Goal: Transaction & Acquisition: Download file/media

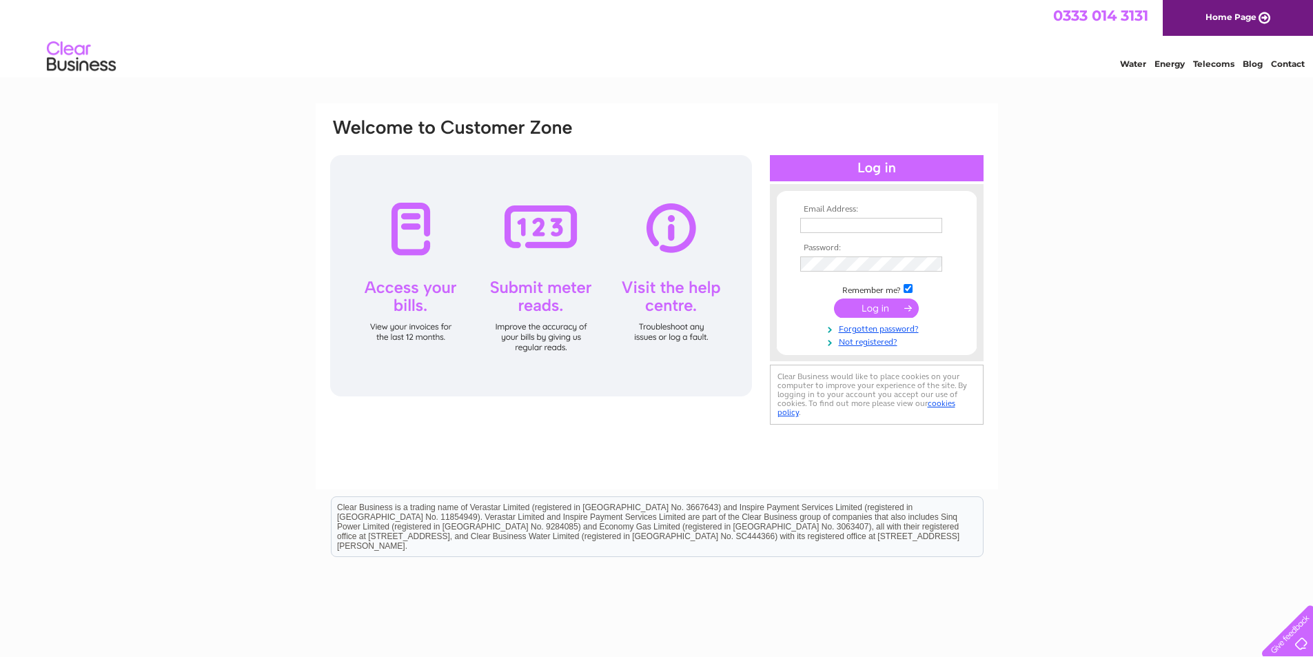
type input "info@blackrabbitedinburgh.co.uk"
click at [873, 305] on input "submit" at bounding box center [876, 308] width 85 height 19
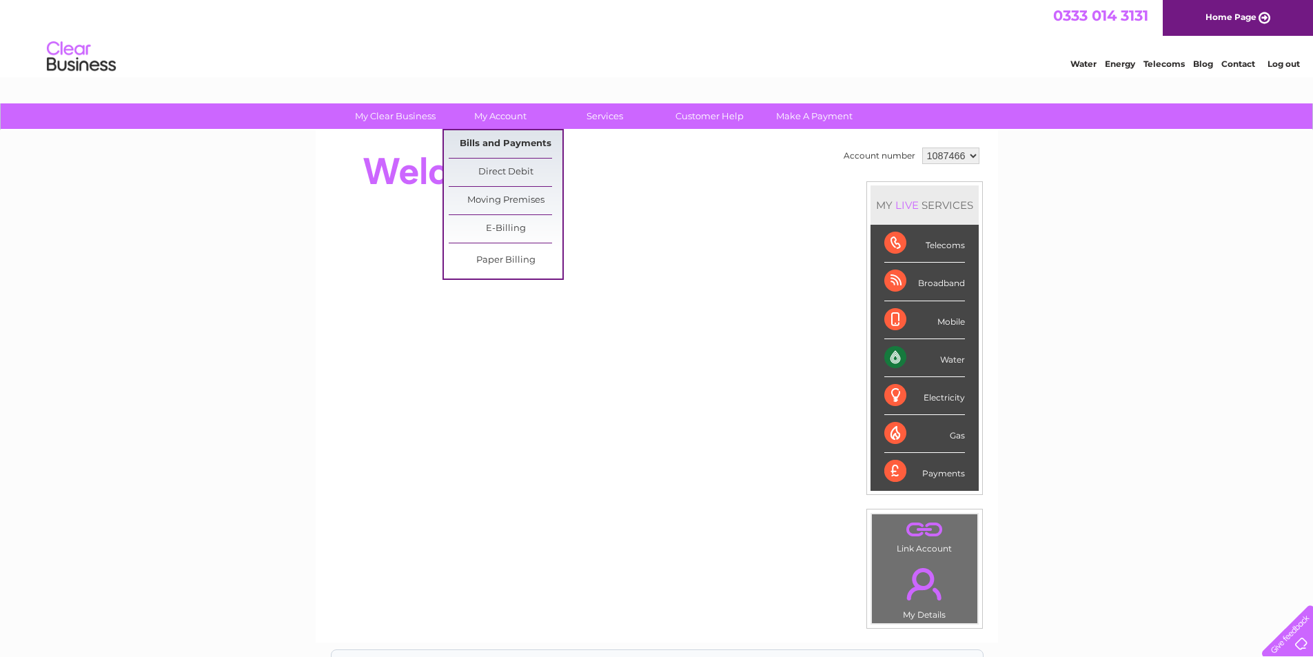
click at [529, 150] on link "Bills and Payments" at bounding box center [506, 144] width 114 height 28
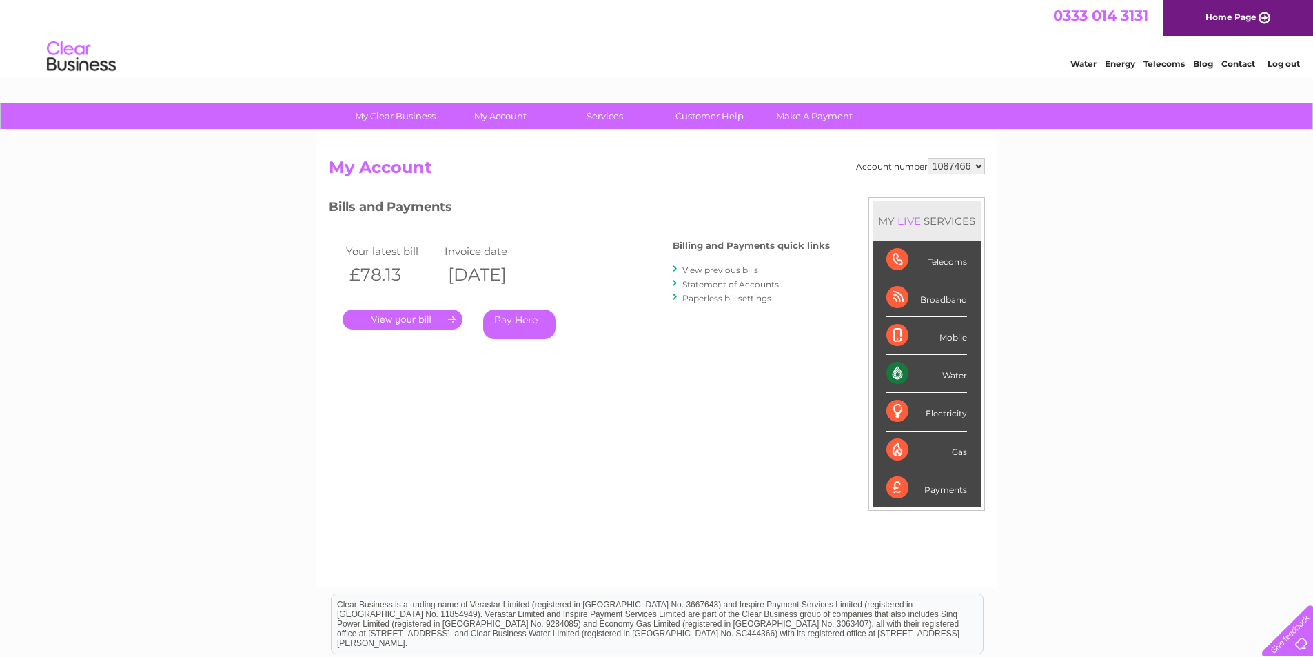
click at [710, 272] on link "View previous bills" at bounding box center [721, 270] width 76 height 10
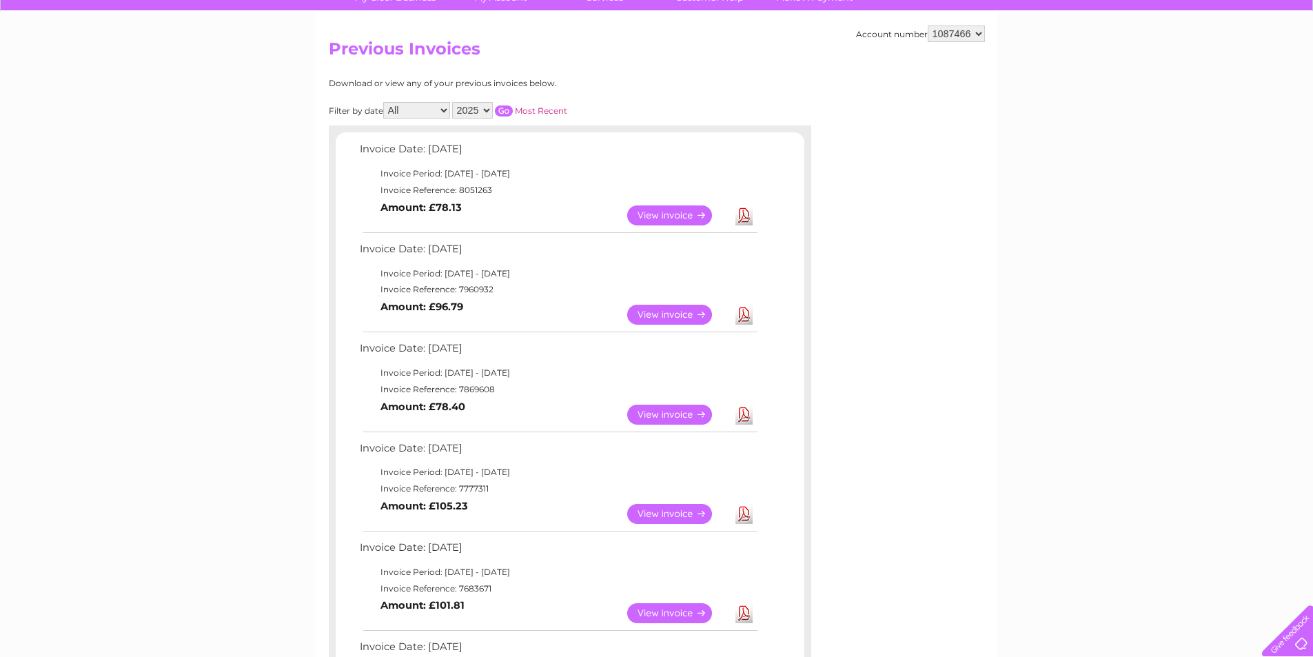
scroll to position [138, 0]
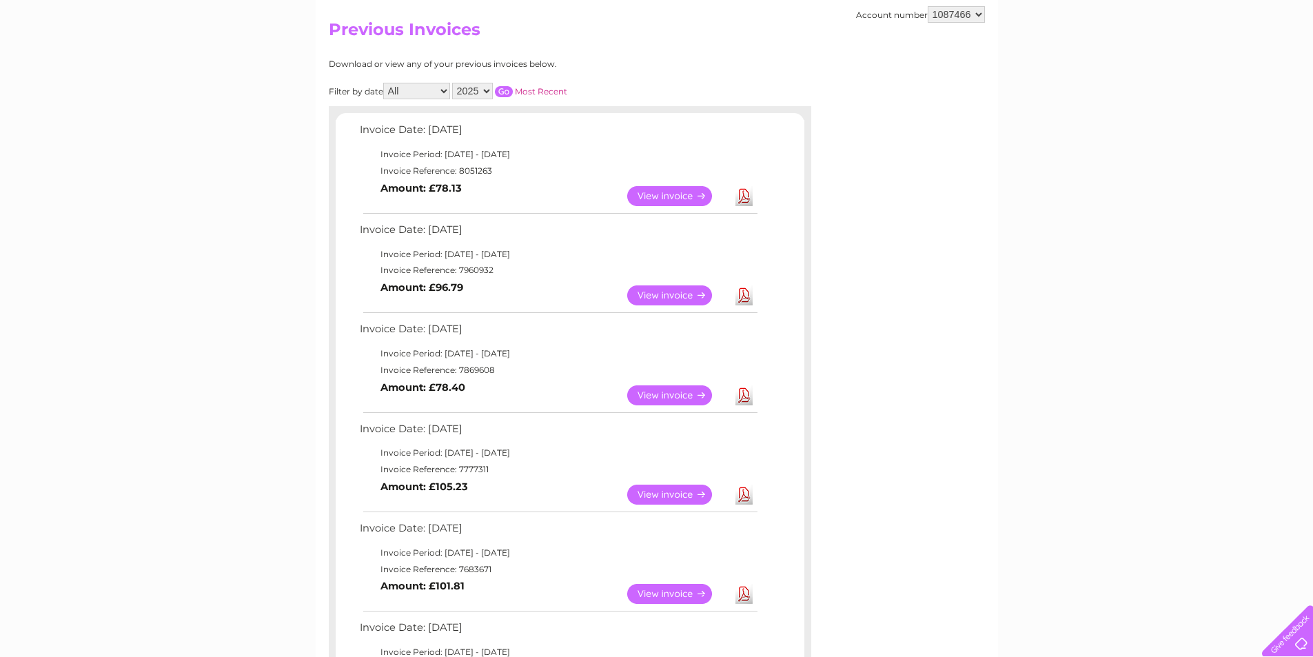
click at [747, 192] on link "Download" at bounding box center [744, 196] width 17 height 20
click at [747, 296] on link "Download" at bounding box center [744, 295] width 17 height 20
